Goal: Navigation & Orientation: Understand site structure

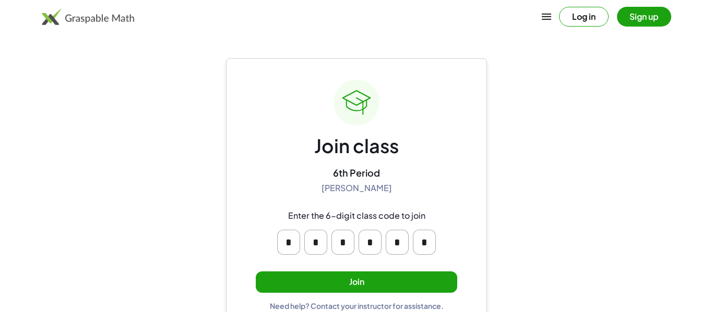
scroll to position [20, 0]
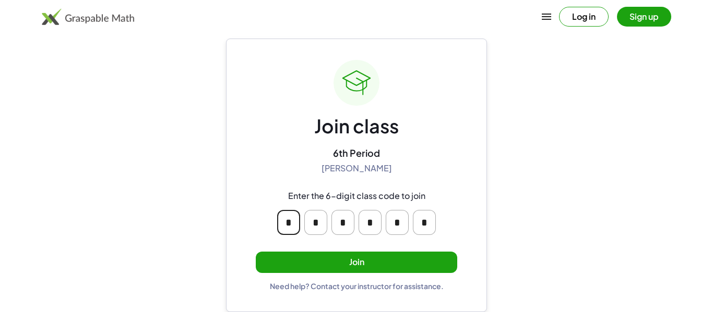
click at [291, 217] on input "*" at bounding box center [288, 222] width 23 height 25
click at [372, 264] on button "Join" at bounding box center [356, 262] width 201 height 21
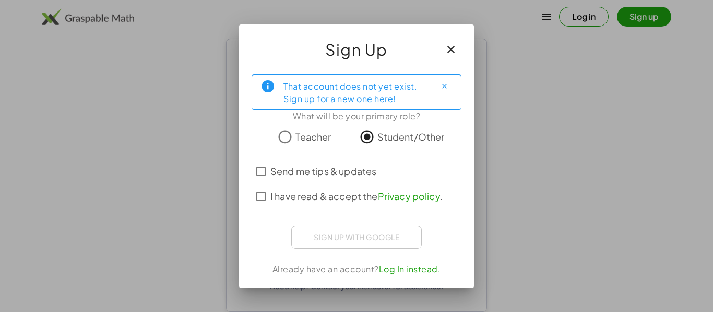
click at [447, 87] on icon "Close" at bounding box center [444, 86] width 8 height 8
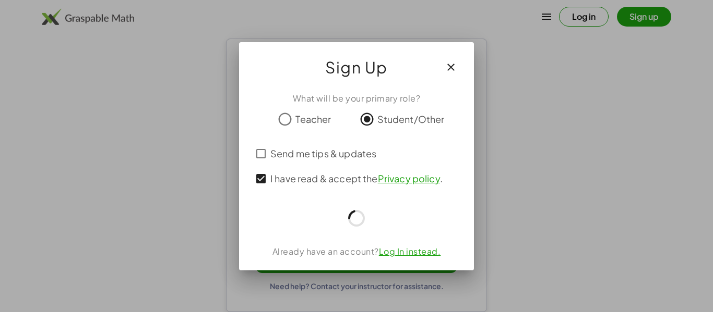
scroll to position [20, 0]
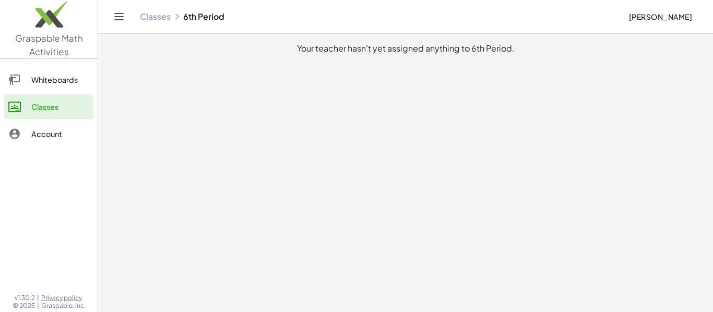
click at [40, 72] on link "Whiteboards" at bounding box center [48, 79] width 89 height 25
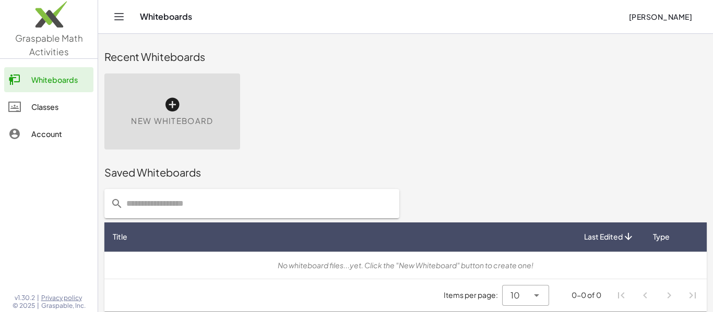
click at [56, 127] on link "Account" at bounding box center [48, 134] width 89 height 25
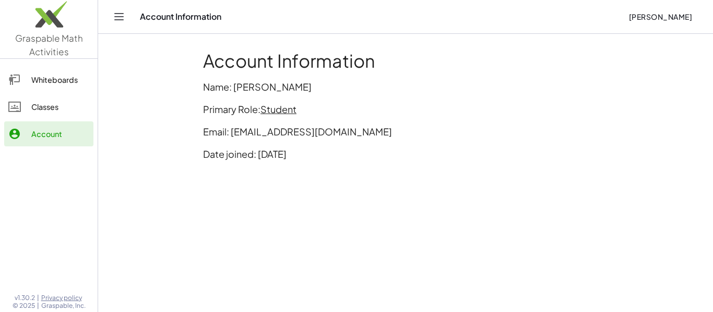
click at [52, 112] on div "Classes" at bounding box center [60, 107] width 58 height 13
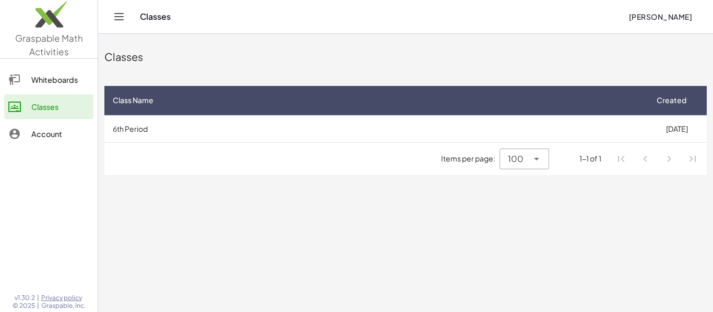
click at [54, 128] on div "Account" at bounding box center [60, 134] width 58 height 13
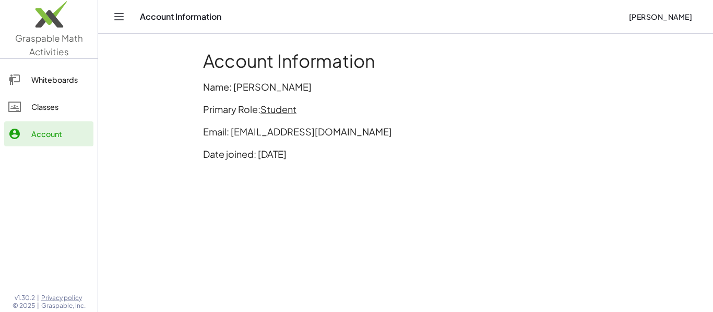
click at [39, 105] on div "Classes" at bounding box center [60, 107] width 58 height 13
